Goal: Information Seeking & Learning: Learn about a topic

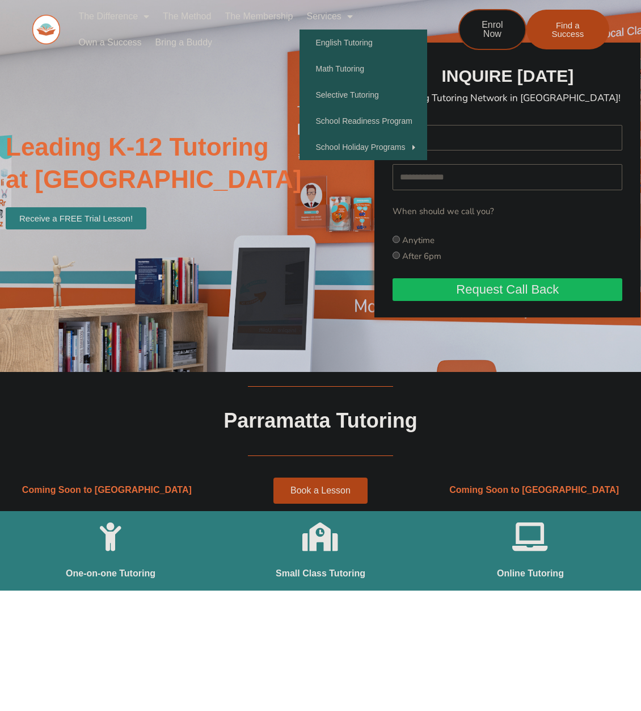
click at [338, 21] on link "Services" at bounding box center [330, 16] width 60 height 26
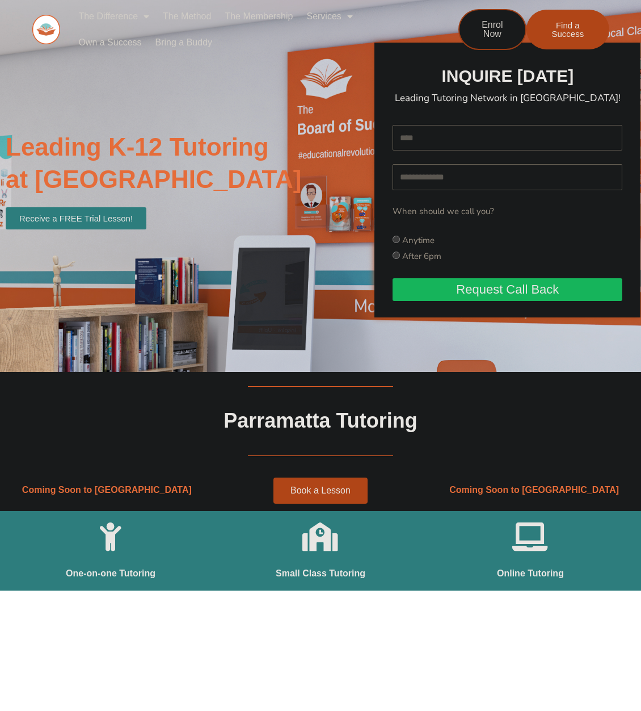
click at [338, 21] on link "Services" at bounding box center [330, 16] width 60 height 26
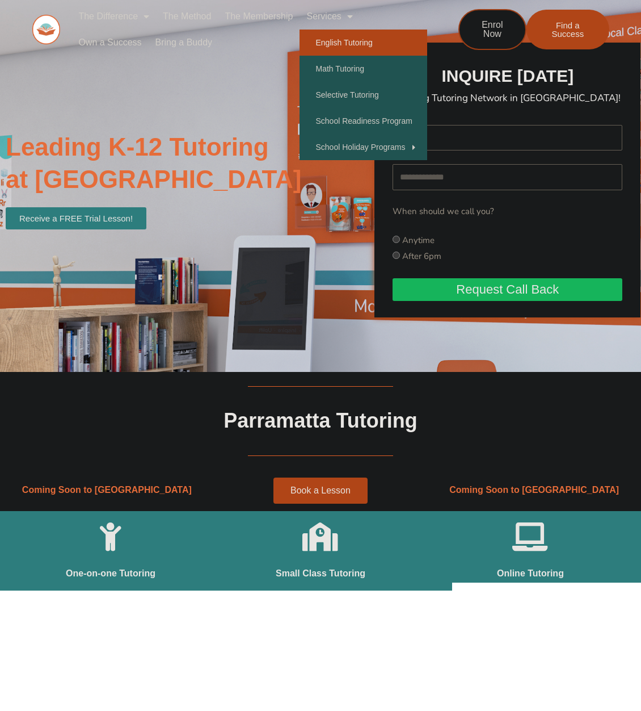
click at [359, 44] on link "English Tutoring" at bounding box center [364, 43] width 128 height 26
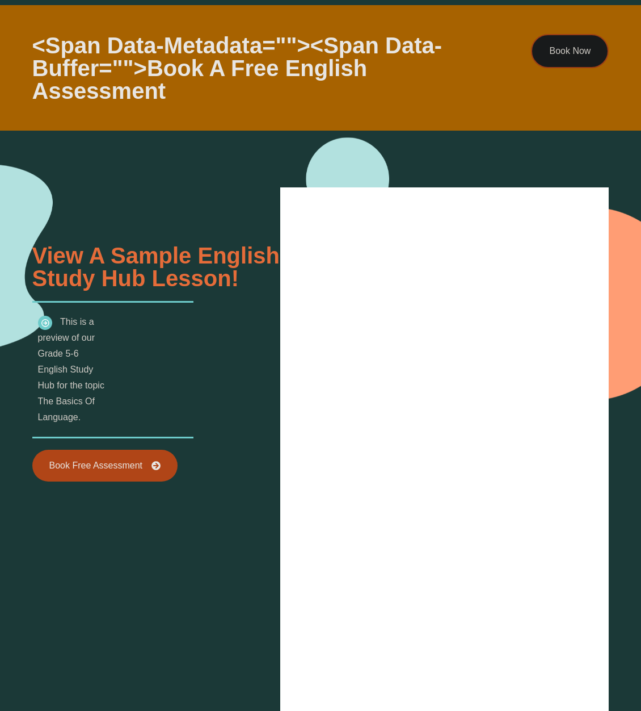
scroll to position [1249, 0]
